Goal: Information Seeking & Learning: Learn about a topic

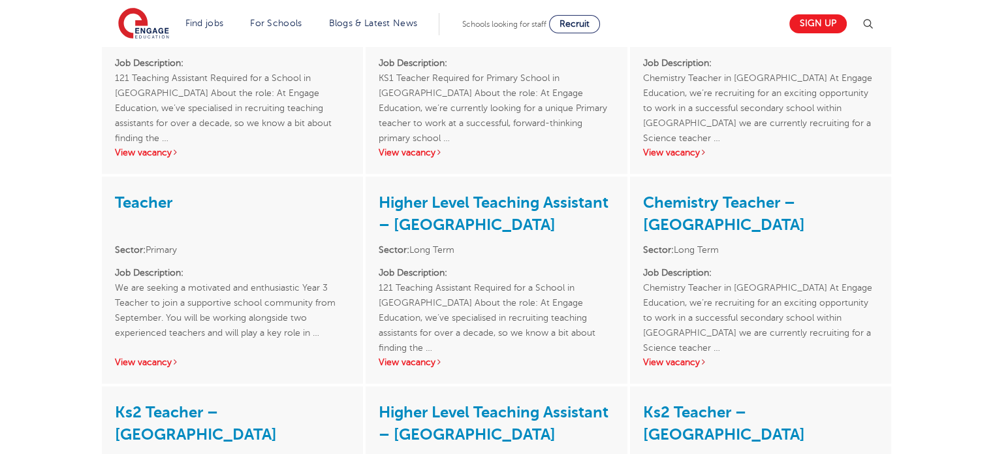
scroll to position [1762, 0]
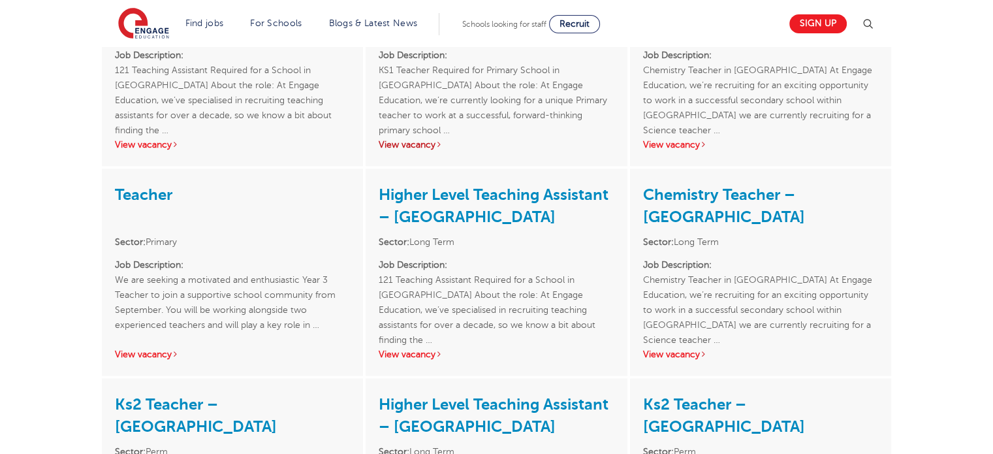
click at [424, 148] on link "View vacancy" at bounding box center [411, 145] width 64 height 10
